Goal: Transaction & Acquisition: Book appointment/travel/reservation

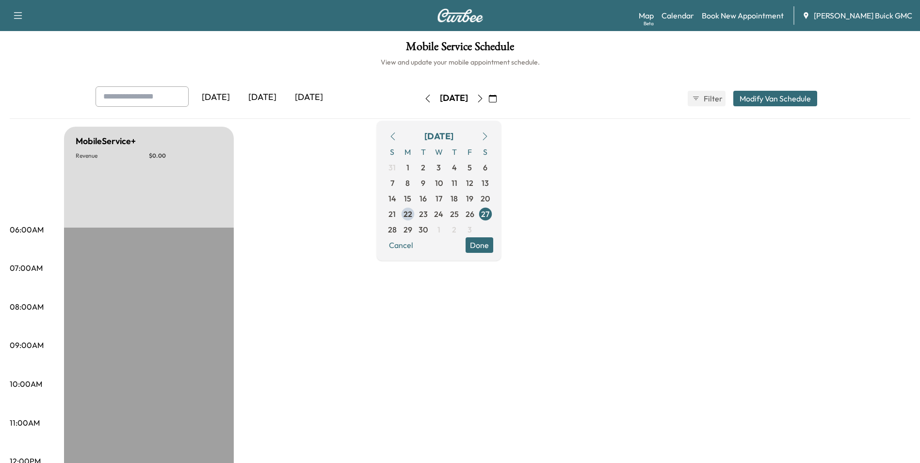
drag, startPoint x: 645, startPoint y: 306, endPoint x: 653, endPoint y: 291, distance: 16.5
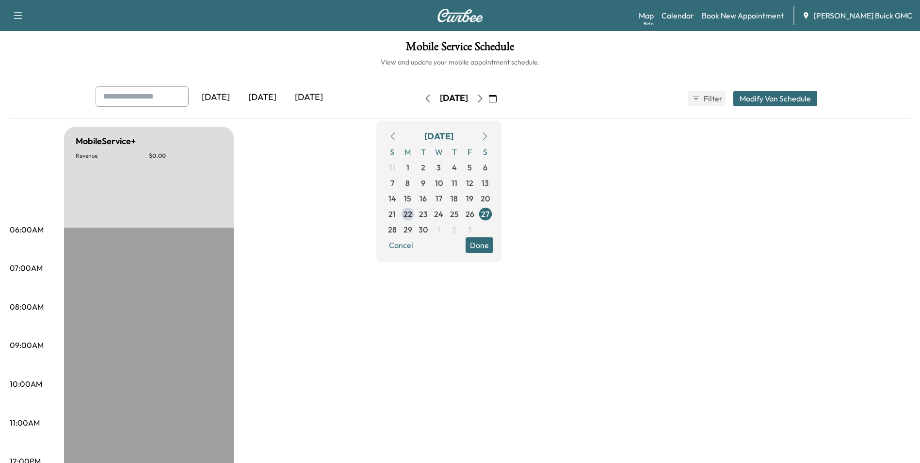
drag, startPoint x: 804, startPoint y: 153, endPoint x: 799, endPoint y: 147, distance: 8.1
click at [756, 15] on link "Book New Appointment" at bounding box center [743, 16] width 82 height 12
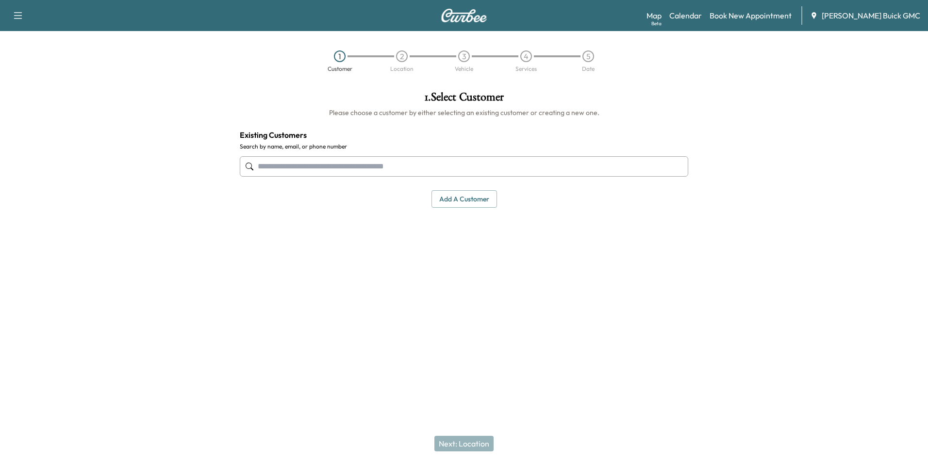
click at [768, 189] on div at bounding box center [812, 198] width 232 height 231
click at [456, 196] on button "Add a customer" at bounding box center [463, 199] width 65 height 18
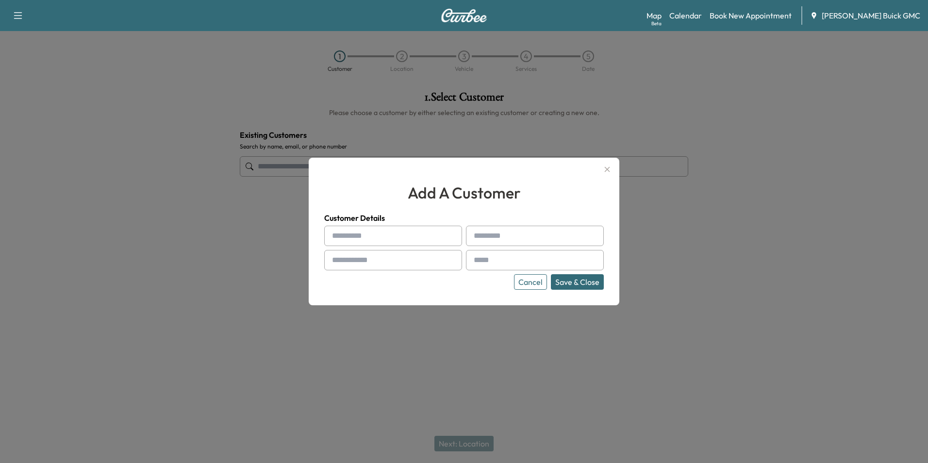
click at [396, 230] on input "text" at bounding box center [393, 236] width 138 height 20
type input "*******"
type input "**********"
click at [410, 258] on input "text" at bounding box center [393, 260] width 138 height 20
type input "**********"
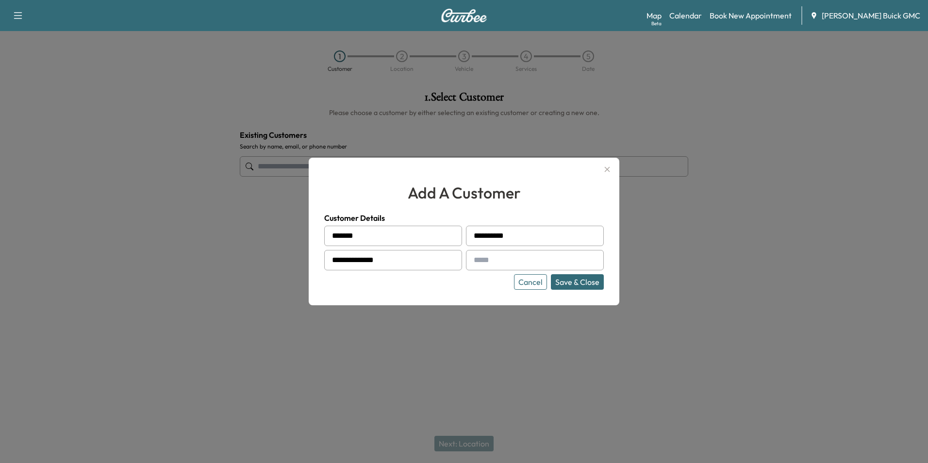
click at [482, 261] on input "text" at bounding box center [535, 260] width 138 height 20
type input "**********"
click at [581, 282] on button "Save & Close" at bounding box center [577, 282] width 53 height 16
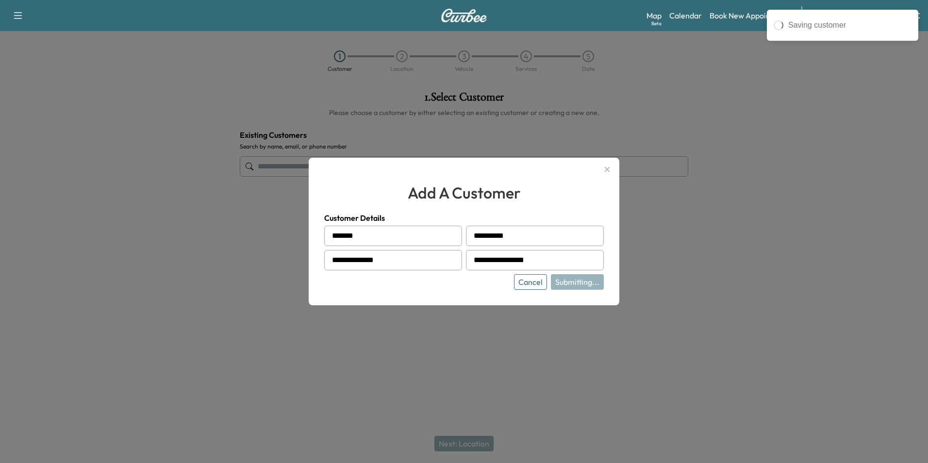
type input "**********"
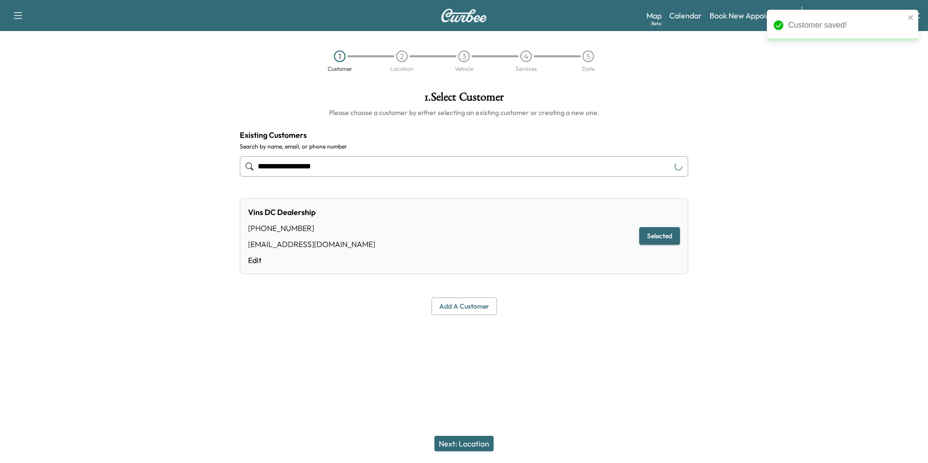
click at [684, 352] on div at bounding box center [464, 338] width 928 height 31
click at [469, 441] on button "Next: Location" at bounding box center [463, 444] width 59 height 16
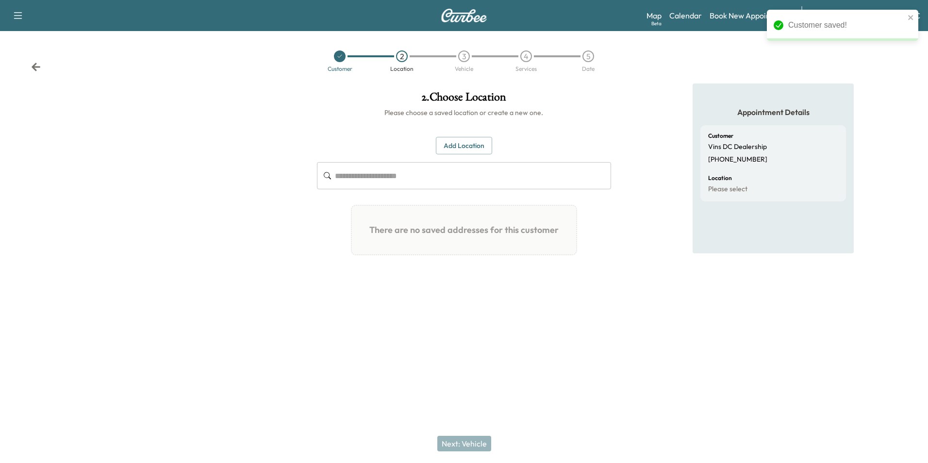
click at [461, 143] on button "Add Location" at bounding box center [464, 146] width 56 height 18
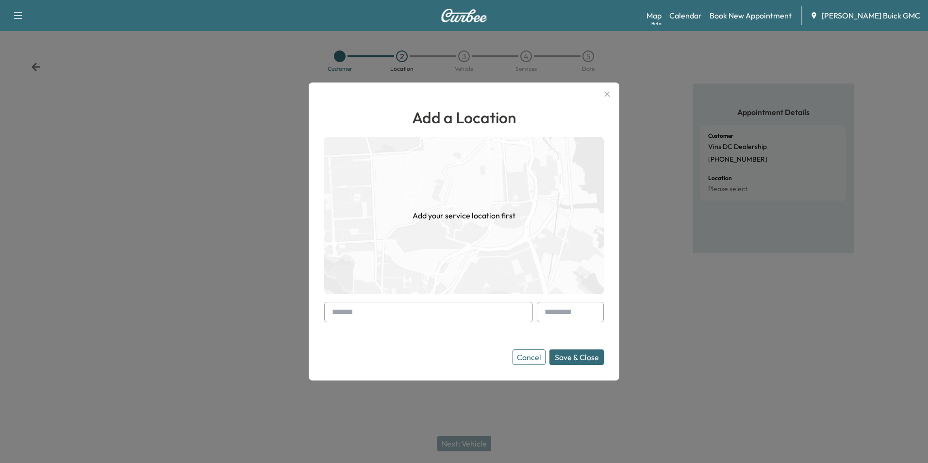
drag, startPoint x: 387, startPoint y: 314, endPoint x: 393, endPoint y: 312, distance: 6.6
click at [388, 314] on input "text" at bounding box center [428, 312] width 209 height 20
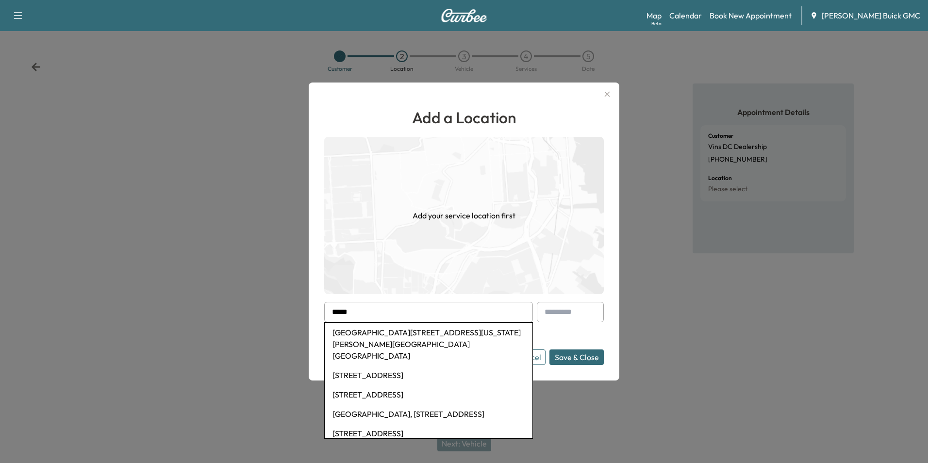
click at [473, 385] on li "[STREET_ADDRESS]" at bounding box center [429, 394] width 208 height 19
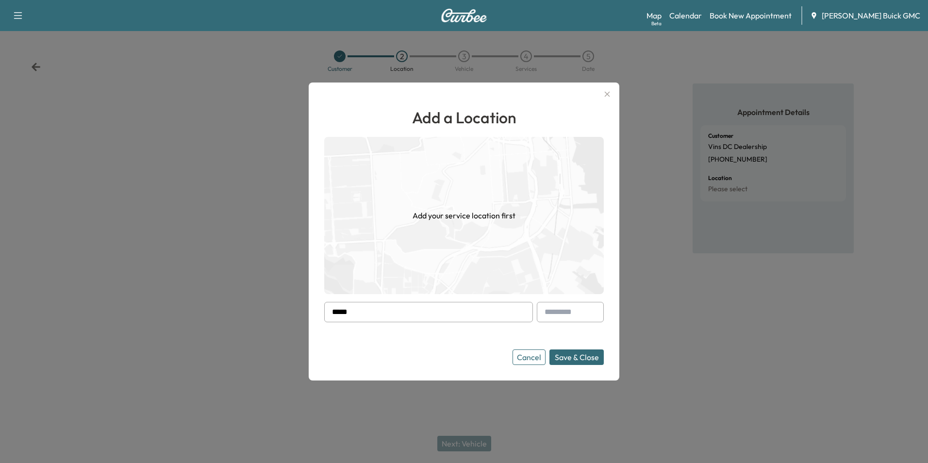
type input "**********"
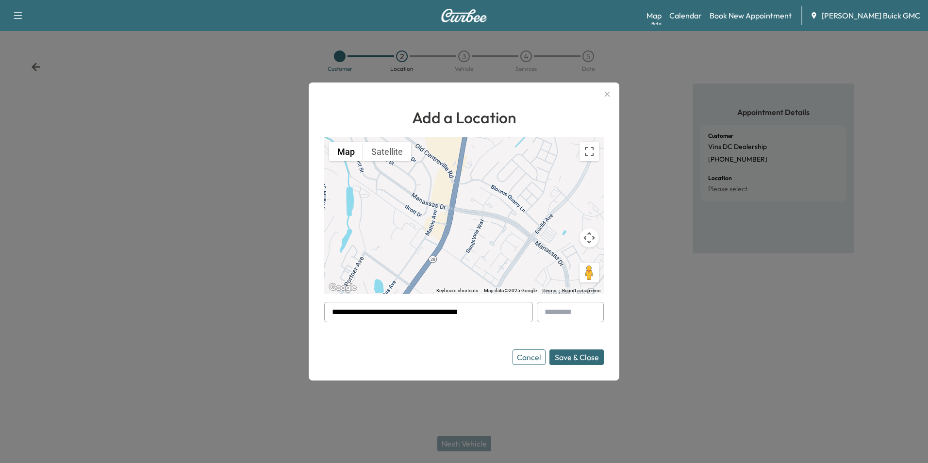
click at [564, 355] on button "Save & Close" at bounding box center [576, 357] width 54 height 16
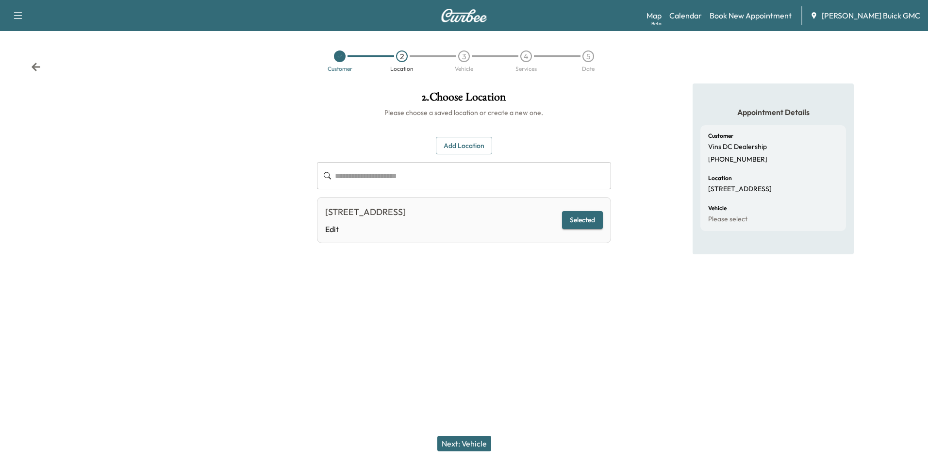
click at [466, 443] on button "Next: Vehicle" at bounding box center [464, 444] width 54 height 16
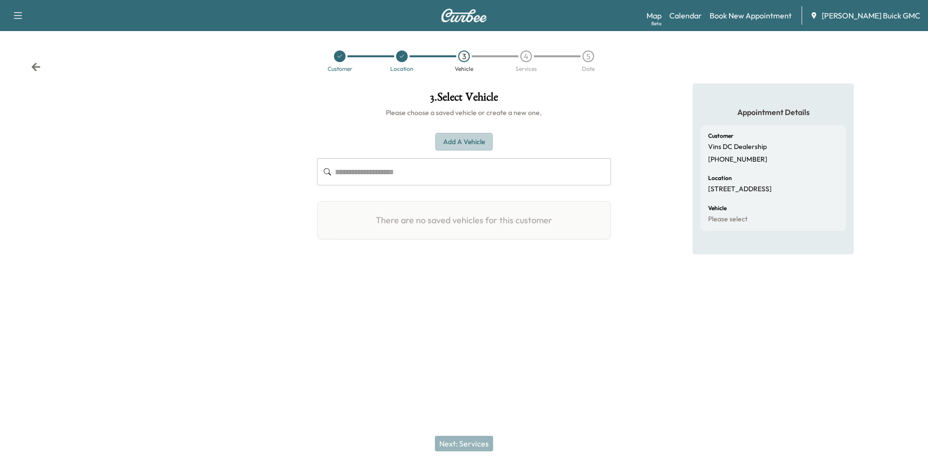
click at [463, 140] on button "Add a Vehicle" at bounding box center [463, 142] width 57 height 18
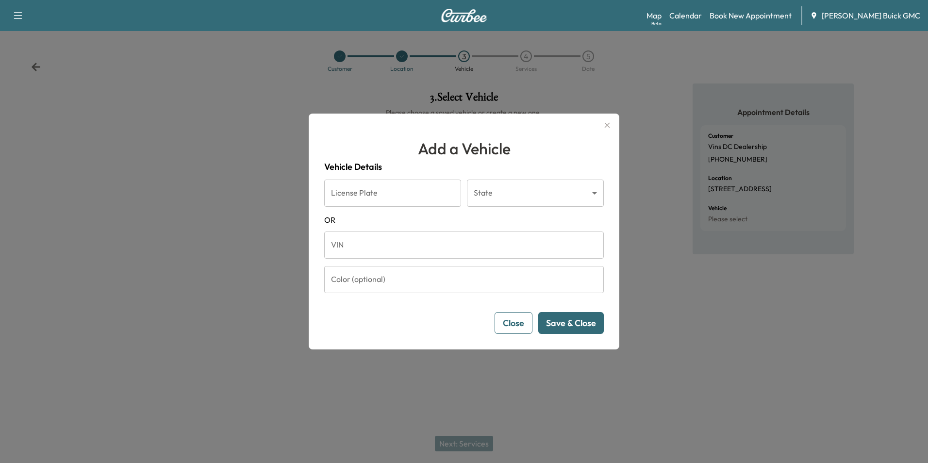
click at [399, 245] on input "VIN" at bounding box center [463, 244] width 279 height 27
type input "**********"
click at [566, 321] on button "Save & Close" at bounding box center [570, 323] width 65 height 22
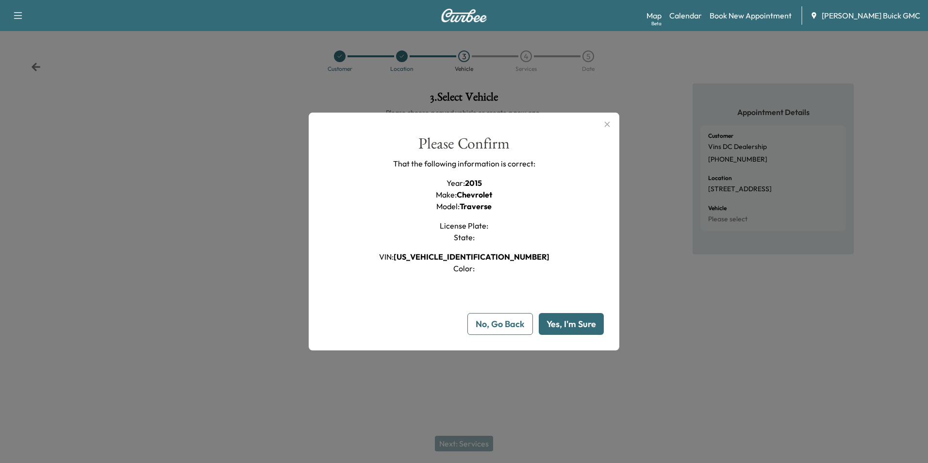
click at [569, 327] on button "Yes, I'm Sure" at bounding box center [570, 324] width 65 height 22
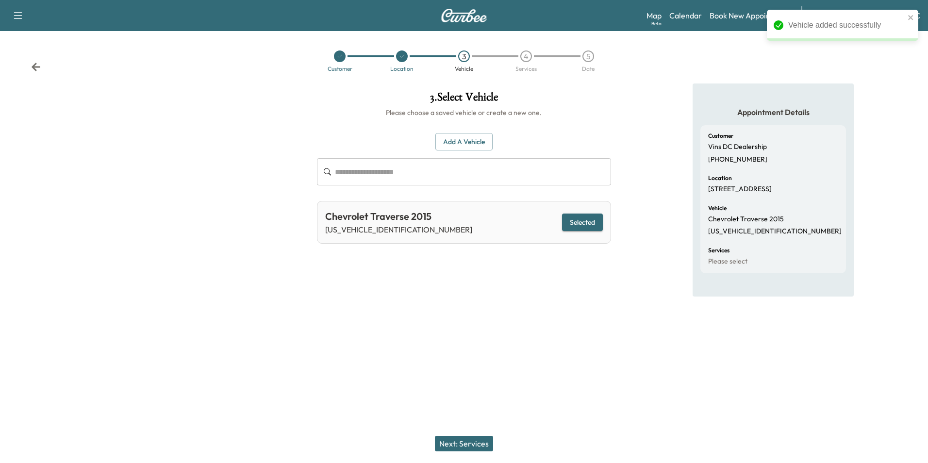
drag, startPoint x: 571, startPoint y: 318, endPoint x: 567, endPoint y: 327, distance: 9.4
click at [571, 318] on div at bounding box center [464, 330] width 928 height 31
click at [475, 441] on button "Next: Services" at bounding box center [464, 444] width 58 height 16
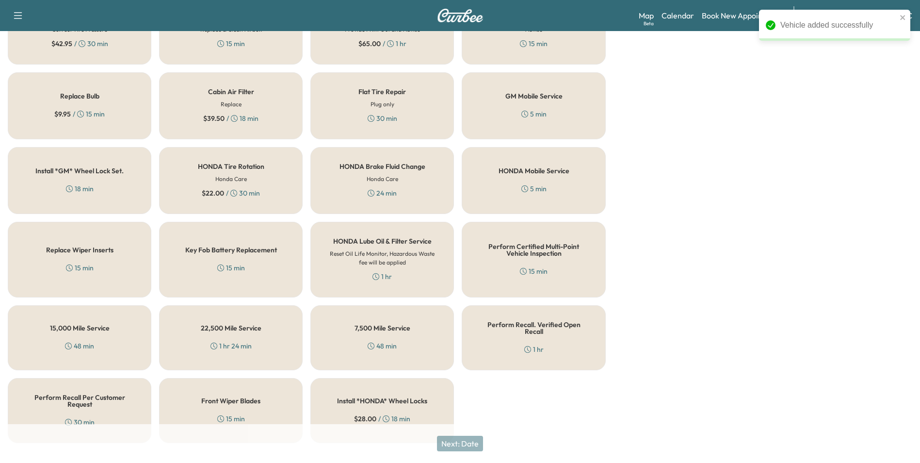
scroll to position [277, 0]
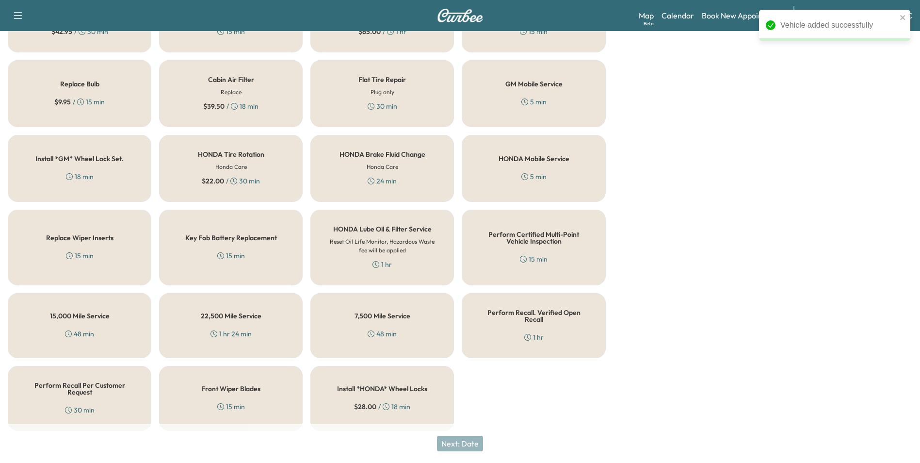
click at [61, 386] on h5 "Perform Recall Per Customer Request" at bounding box center [80, 389] width 112 height 14
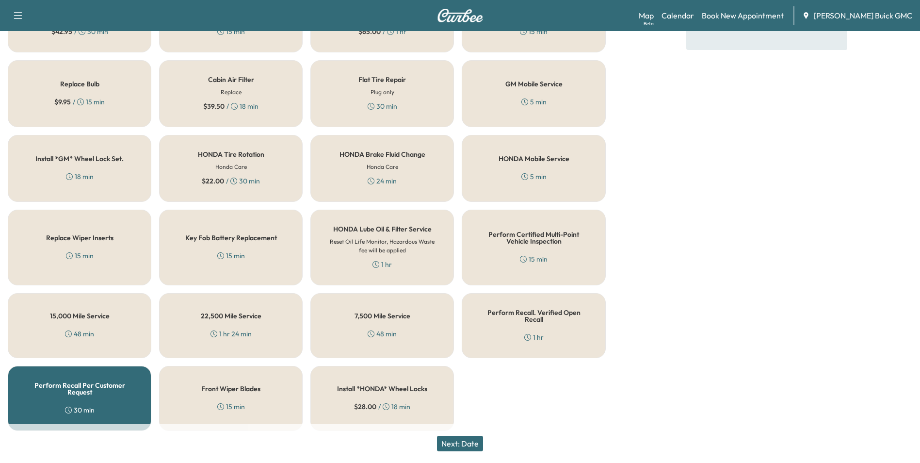
click at [461, 440] on button "Next: Date" at bounding box center [460, 444] width 46 height 16
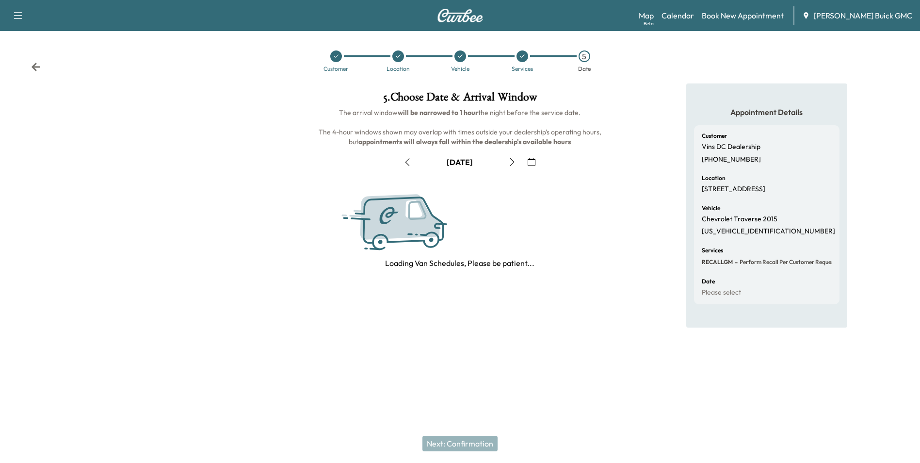
scroll to position [0, 0]
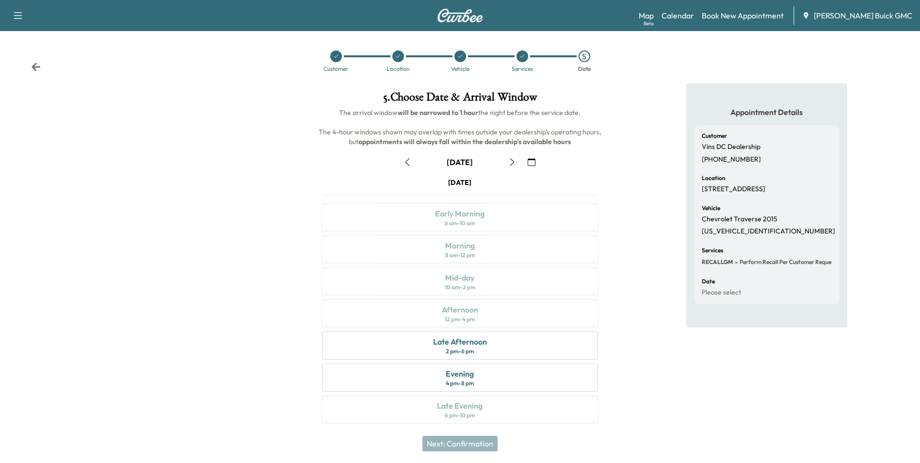
click at [532, 160] on icon "button" at bounding box center [532, 162] width 8 height 8
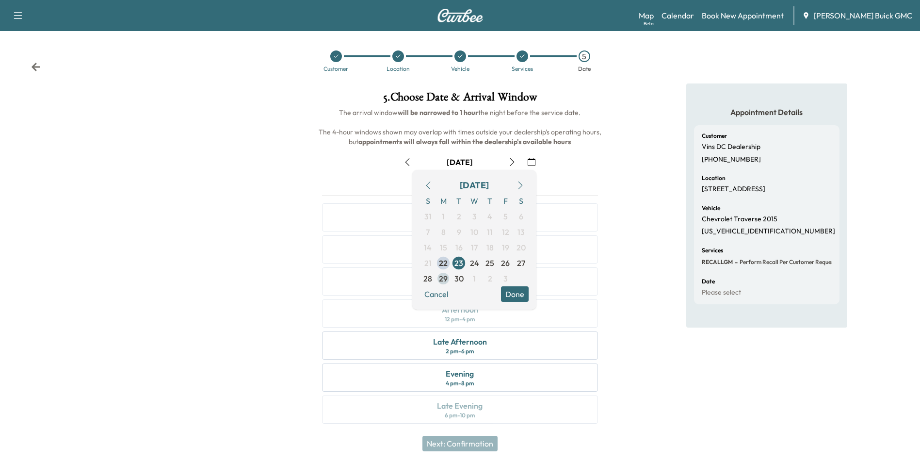
click at [442, 276] on span "29" at bounding box center [443, 279] width 9 height 12
click at [513, 292] on button "Done" at bounding box center [515, 294] width 28 height 16
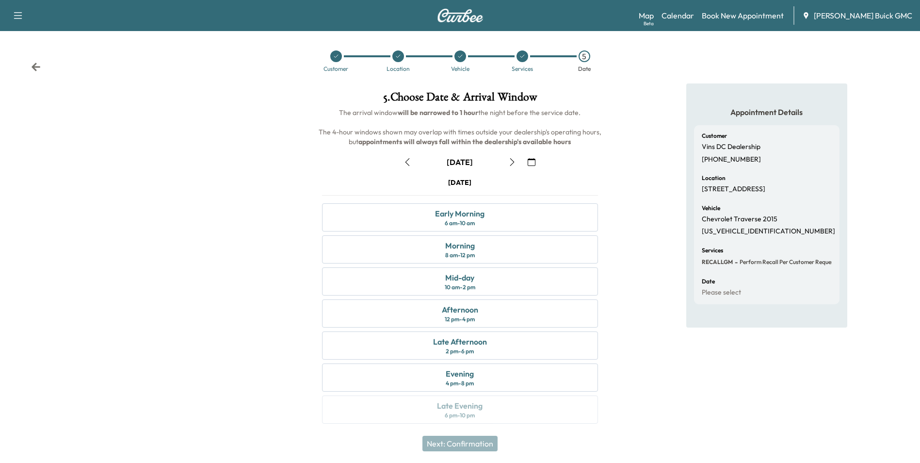
drag, startPoint x: 693, startPoint y: 268, endPoint x: 662, endPoint y: 286, distance: 35.4
click at [692, 269] on div "Appointment Details Customer Vins DC Dealership [PHONE_NUMBER] Location [STREET…" at bounding box center [766, 205] width 161 height 244
click at [485, 215] on div "Early Morning" at bounding box center [459, 214] width 49 height 12
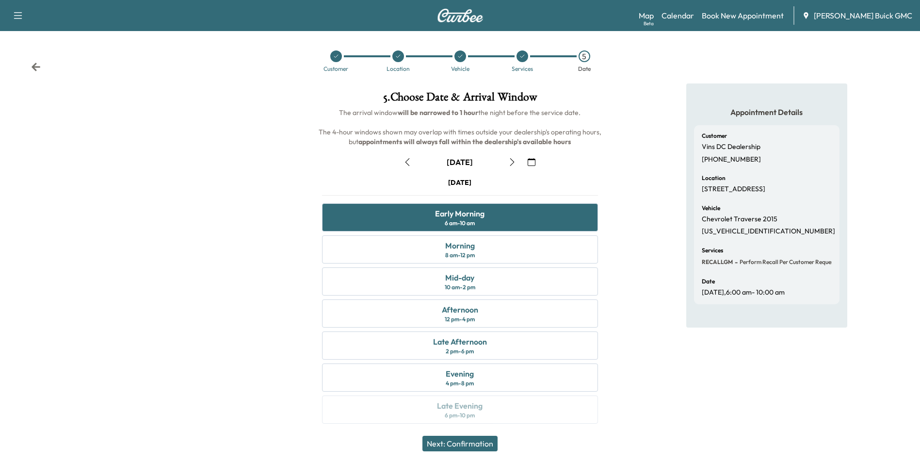
click at [473, 441] on button "Next: Confirmation" at bounding box center [460, 444] width 75 height 16
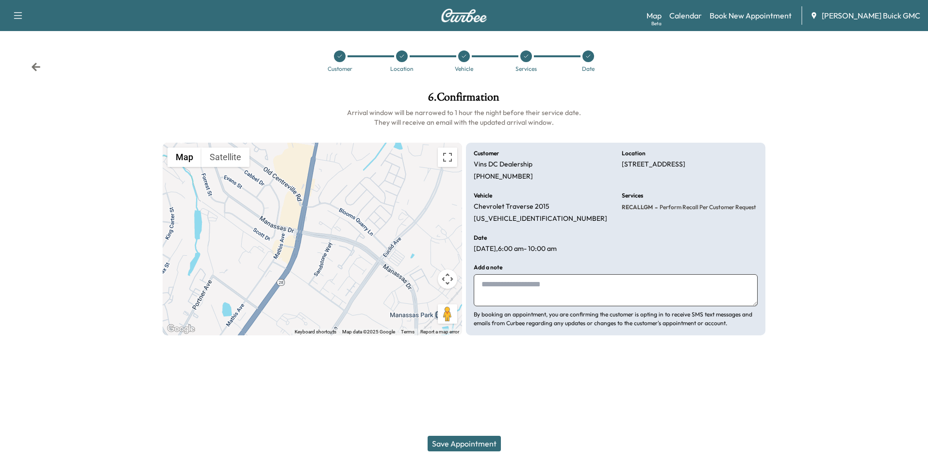
click at [556, 291] on textarea at bounding box center [615, 290] width 284 height 32
type textarea "**********"
click at [471, 442] on button "Save Appointment" at bounding box center [463, 444] width 73 height 16
